Goal: Transaction & Acquisition: Purchase product/service

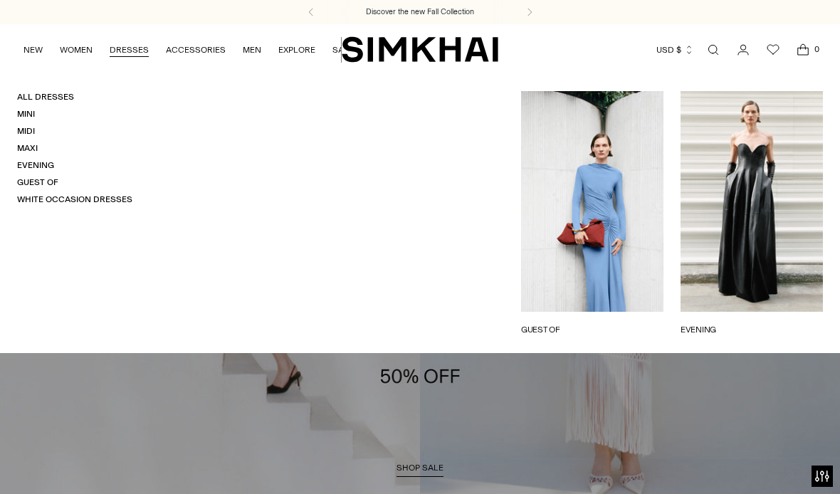
click at [128, 45] on link "DRESSES" at bounding box center [129, 49] width 39 height 31
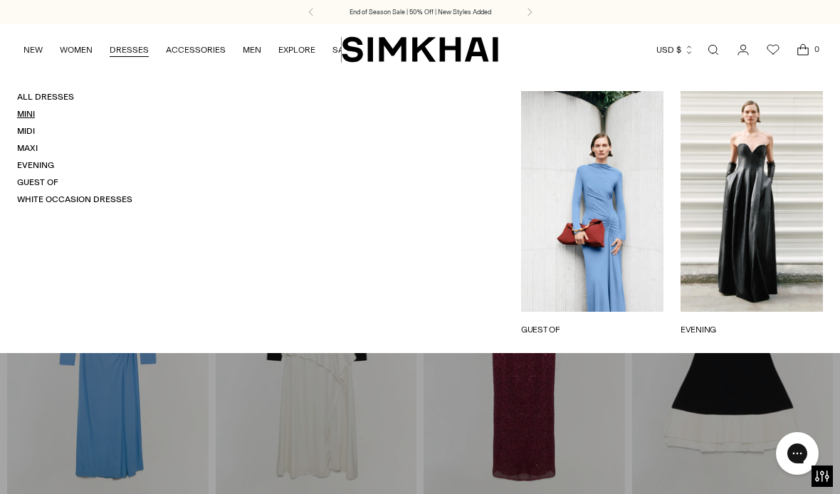
click at [18, 112] on link "Mini" at bounding box center [26, 114] width 18 height 10
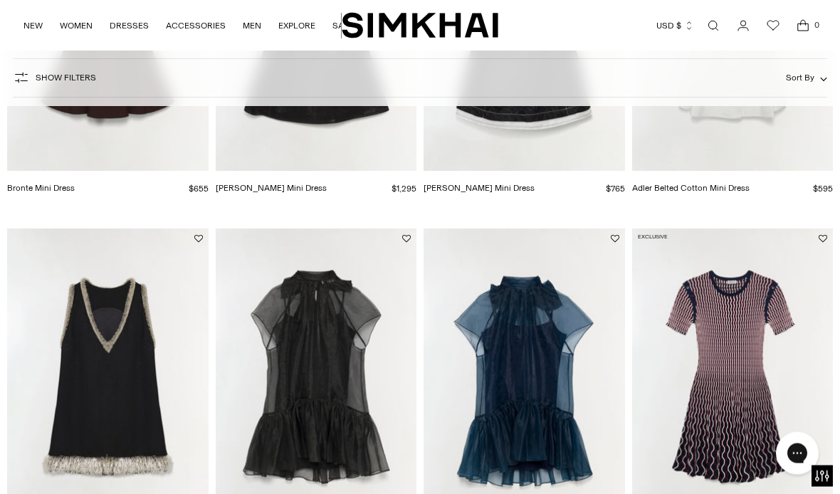
scroll to position [330, 0]
click at [817, 80] on button "Sort By" at bounding box center [806, 78] width 41 height 16
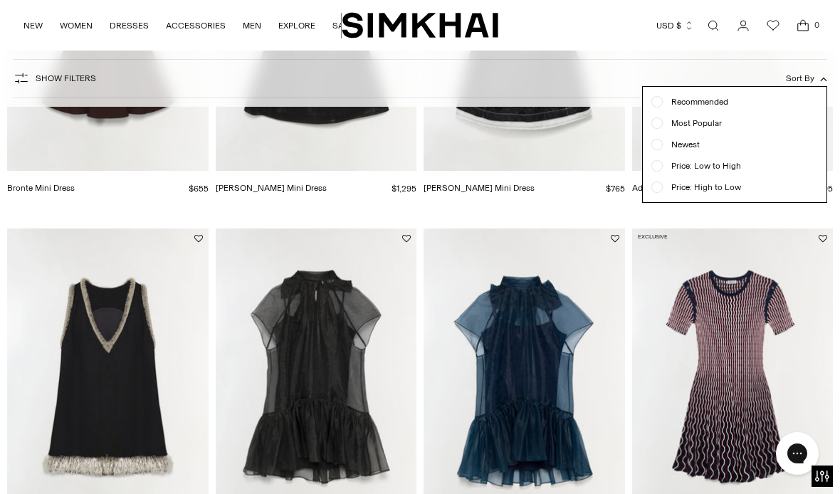
click at [654, 162] on div "Price: Low to High" at bounding box center [734, 165] width 167 height 13
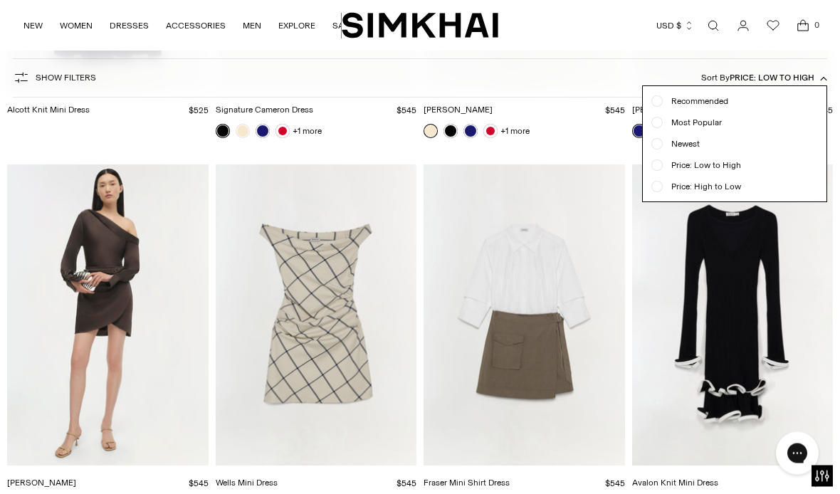
scroll to position [1902, 0]
click at [475, 395] on div at bounding box center [420, 247] width 840 height 494
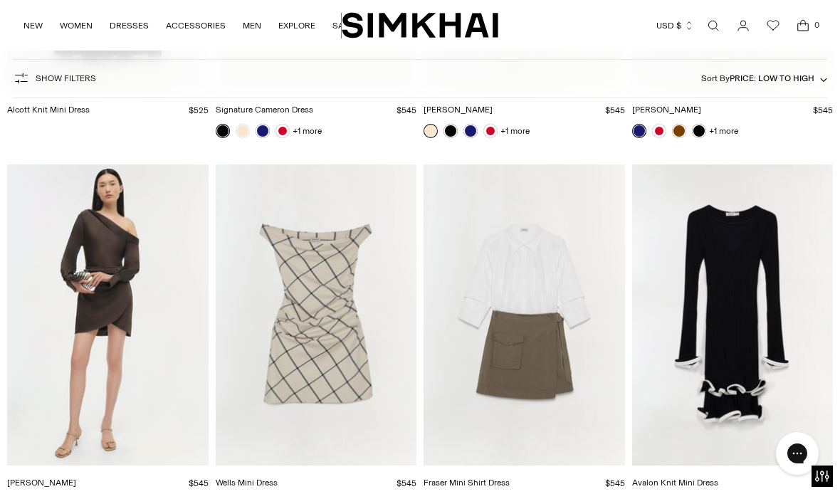
click at [468, 465] on img "Fraser Mini Shirt Dress" at bounding box center [524, 315] width 201 height 302
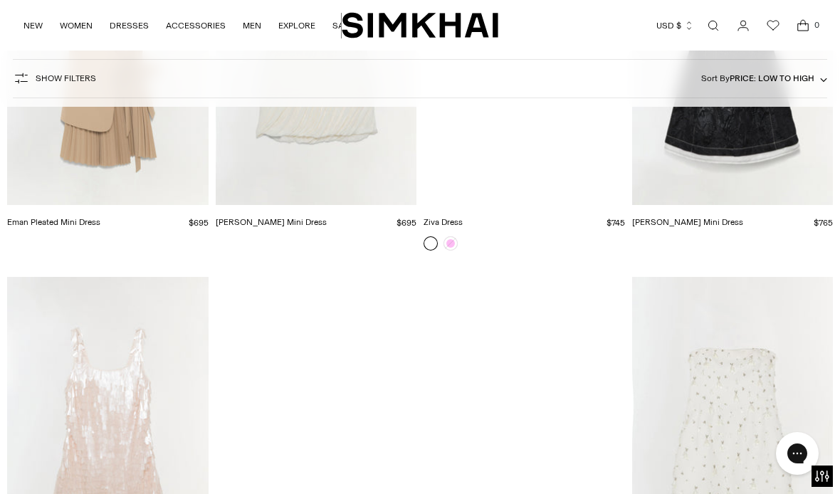
scroll to position [3626, 0]
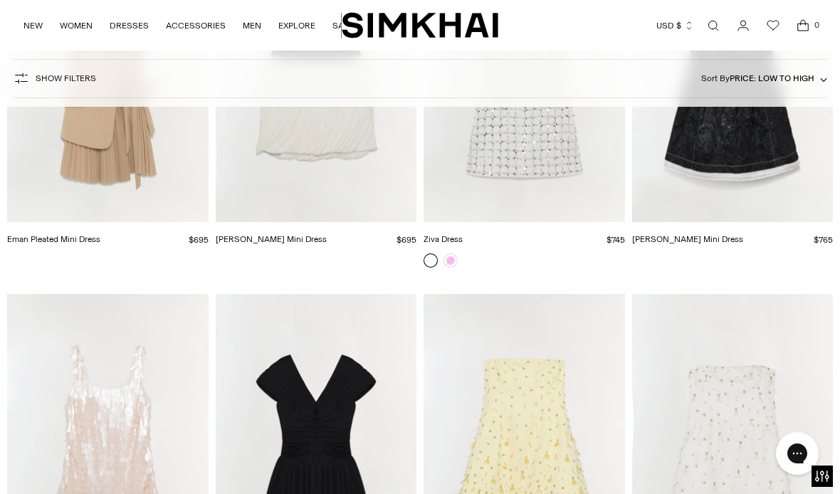
click at [716, 36] on span "Open search modal" at bounding box center [713, 25] width 23 height 23
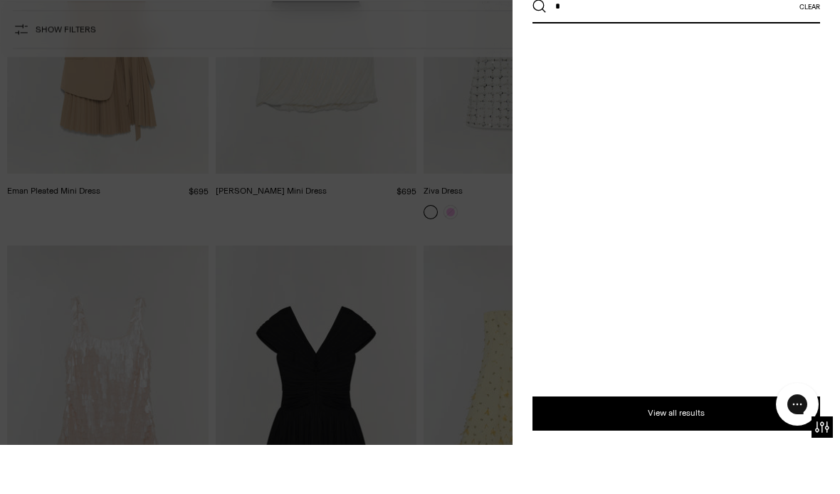
scroll to position [0, 0]
type input "**********"
click at [540, 48] on button "Search" at bounding box center [540, 55] width 14 height 14
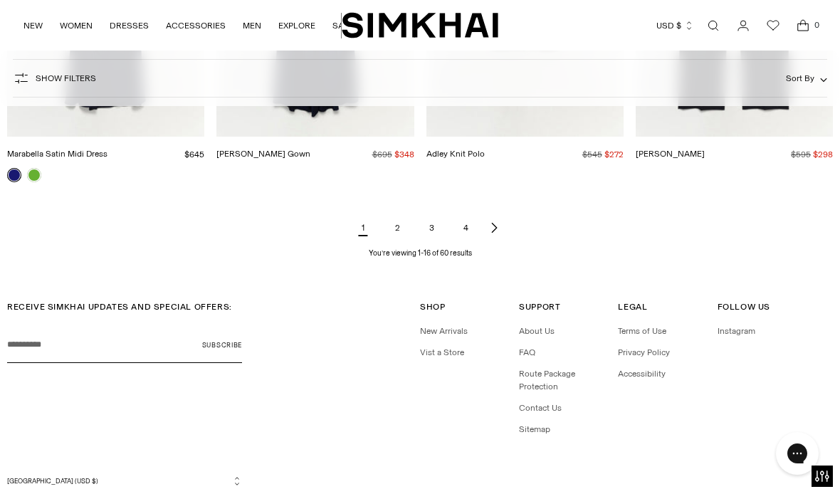
scroll to position [1544, 0]
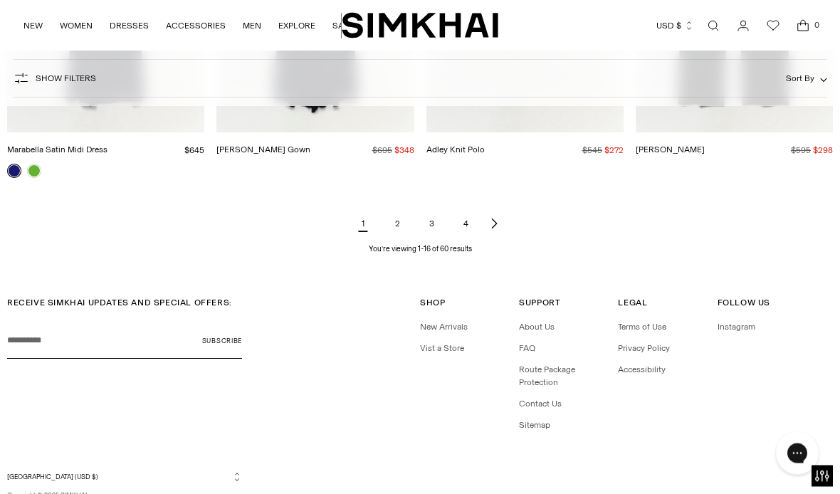
click at [408, 221] on link "2" at bounding box center [397, 224] width 28 height 28
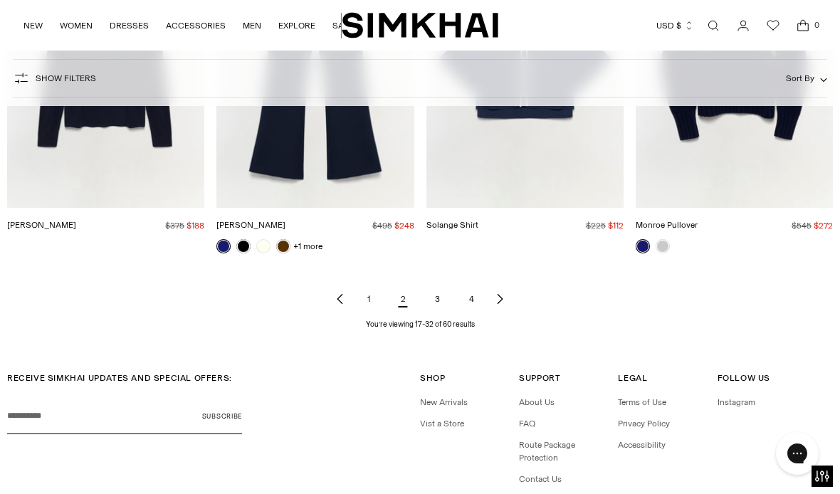
scroll to position [1471, 0]
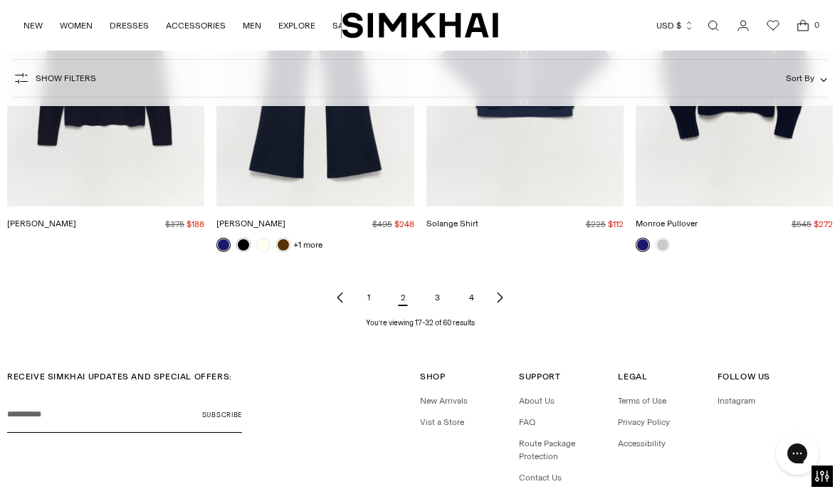
click at [436, 306] on link "3" at bounding box center [437, 297] width 28 height 28
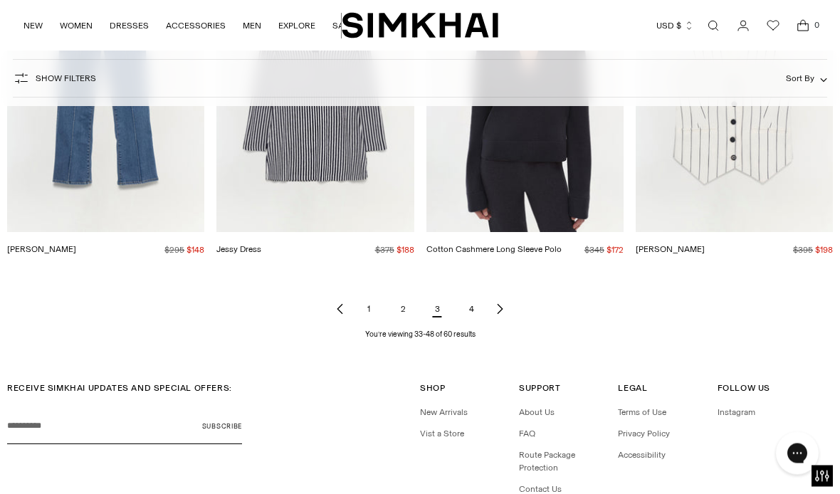
scroll to position [1417, 0]
click at [462, 313] on link "4" at bounding box center [471, 309] width 28 height 28
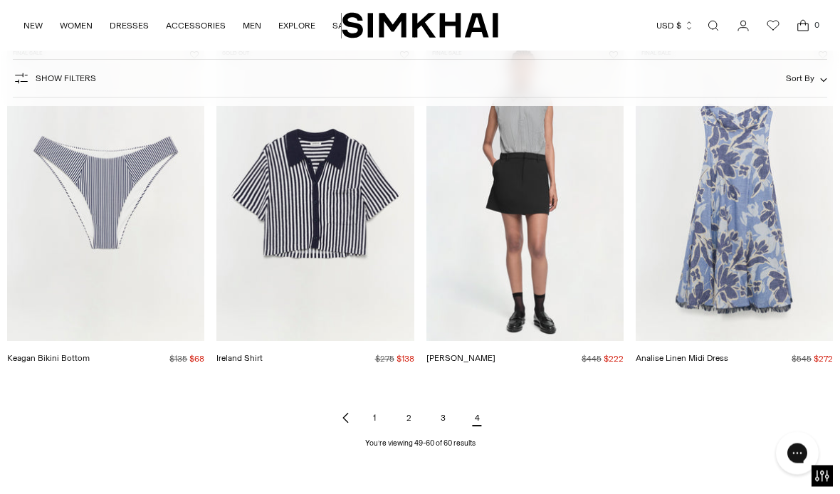
scroll to position [954, 0]
click at [717, 283] on img "Analise Linen Midi Dress" at bounding box center [734, 193] width 197 height 296
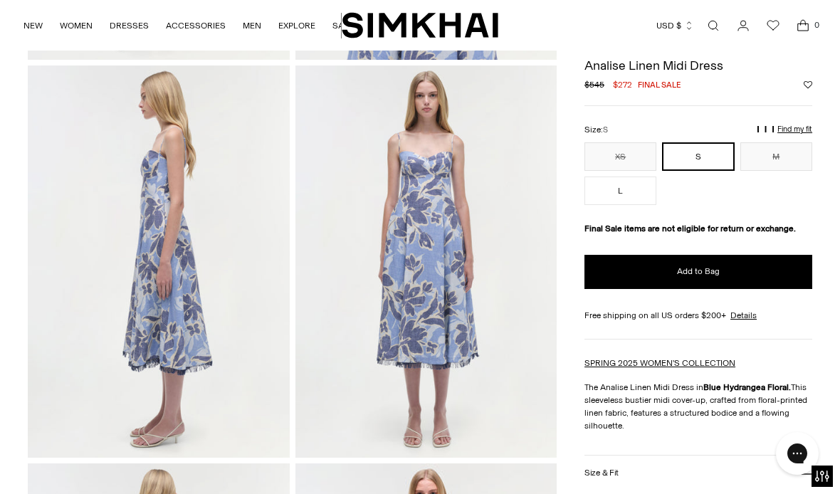
scroll to position [435, 0]
click at [750, 438] on div "**********" at bounding box center [699, 367] width 228 height 632
